Goal: Check status

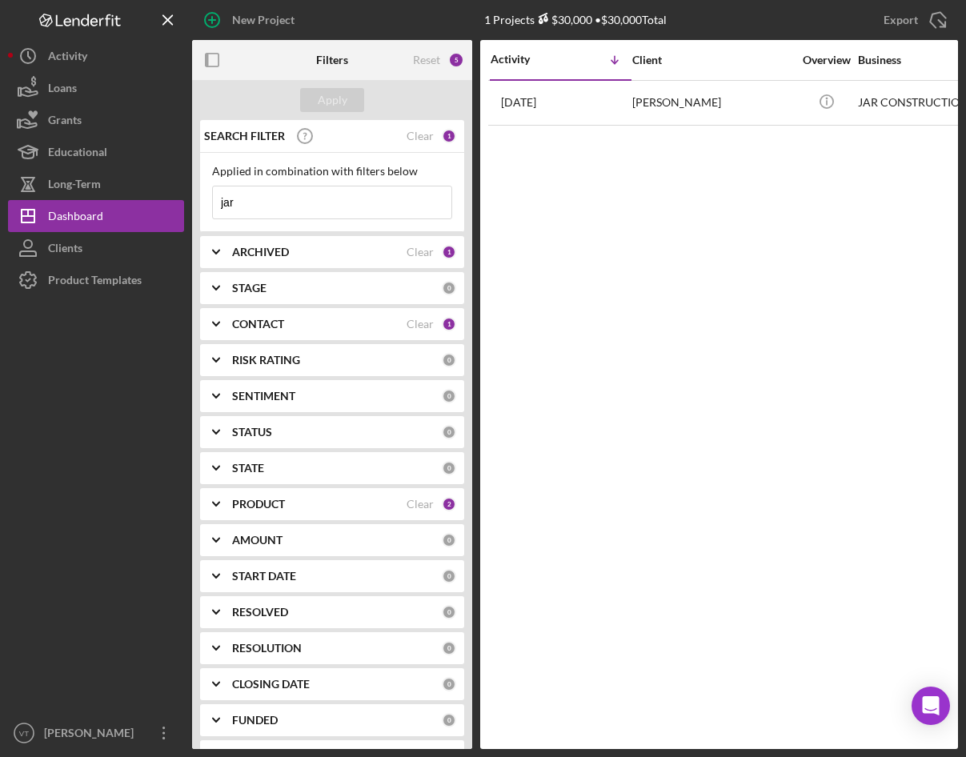
click at [279, 210] on input "jar" at bounding box center [332, 202] width 238 height 32
drag, startPoint x: 258, startPoint y: 206, endPoint x: 209, endPoint y: 205, distance: 49.6
click at [209, 206] on div "Applied in combination with filters below jar Icon/Menu Close" at bounding box center [332, 192] width 264 height 79
type input "next"
click at [330, 97] on div "Apply" at bounding box center [333, 100] width 30 height 24
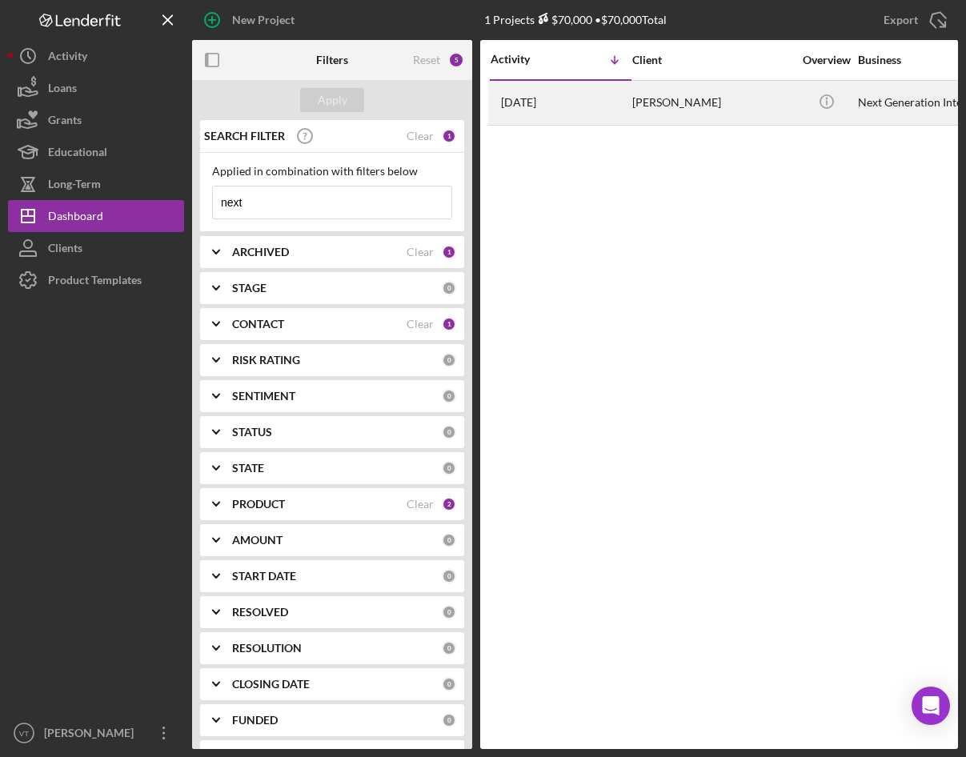
click at [631, 112] on td "3 weeks ago David Davis" at bounding box center [561, 102] width 142 height 45
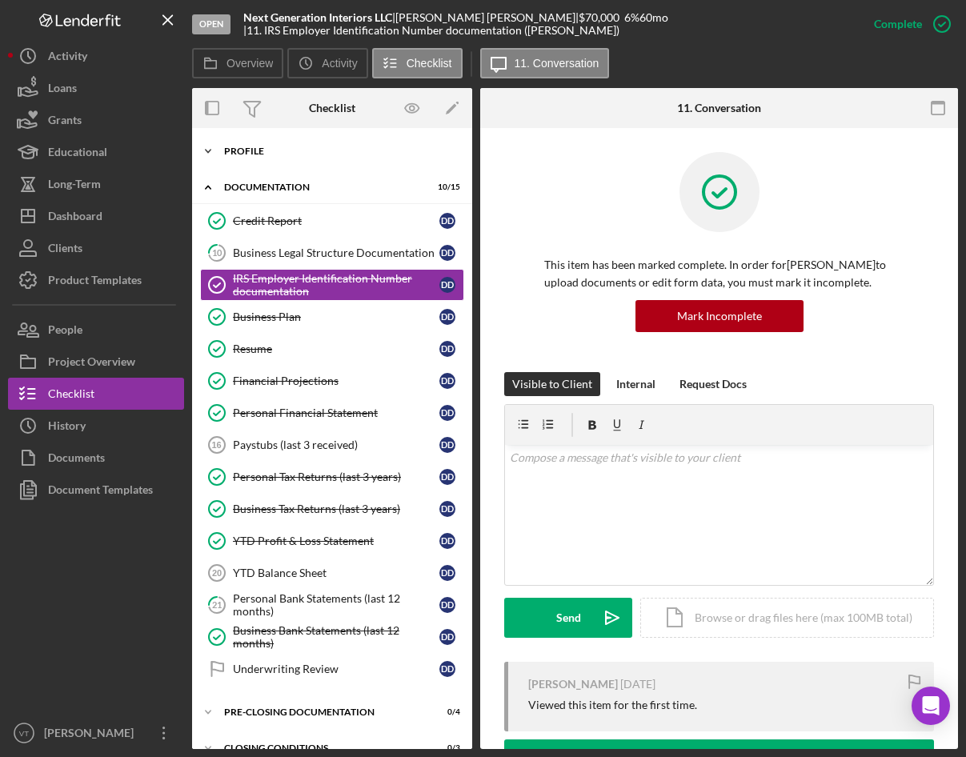
click at [219, 148] on icon "Icon/Expander" at bounding box center [208, 151] width 32 height 32
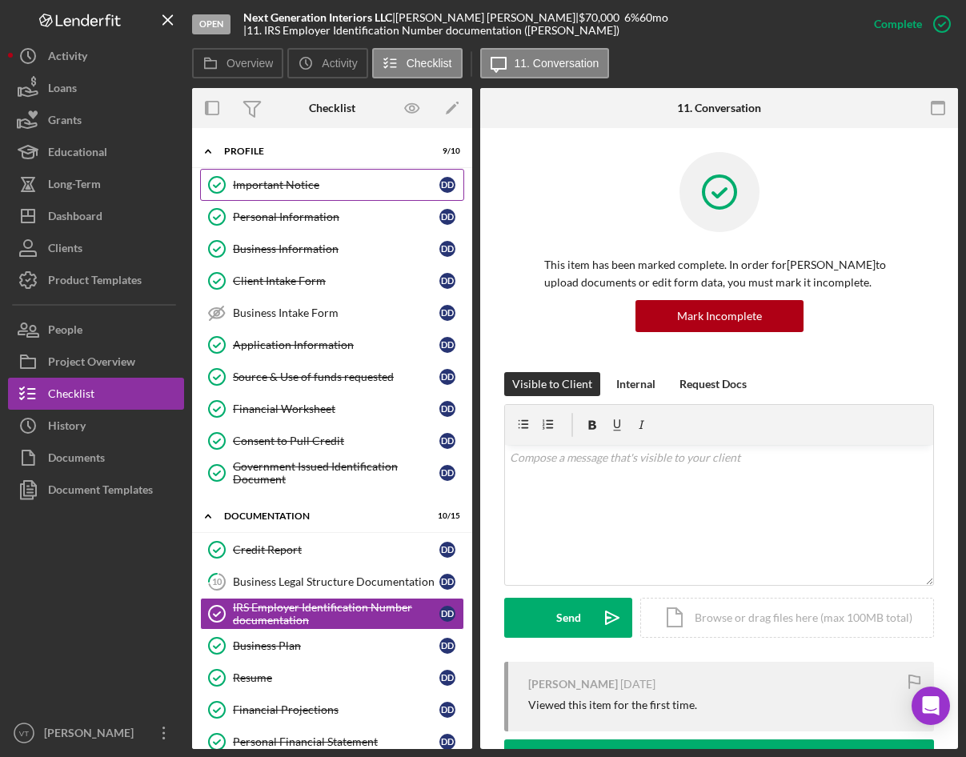
click at [263, 192] on link "Important Notice Important Notice D D" at bounding box center [332, 185] width 264 height 32
